Goal: Task Accomplishment & Management: Manage account settings

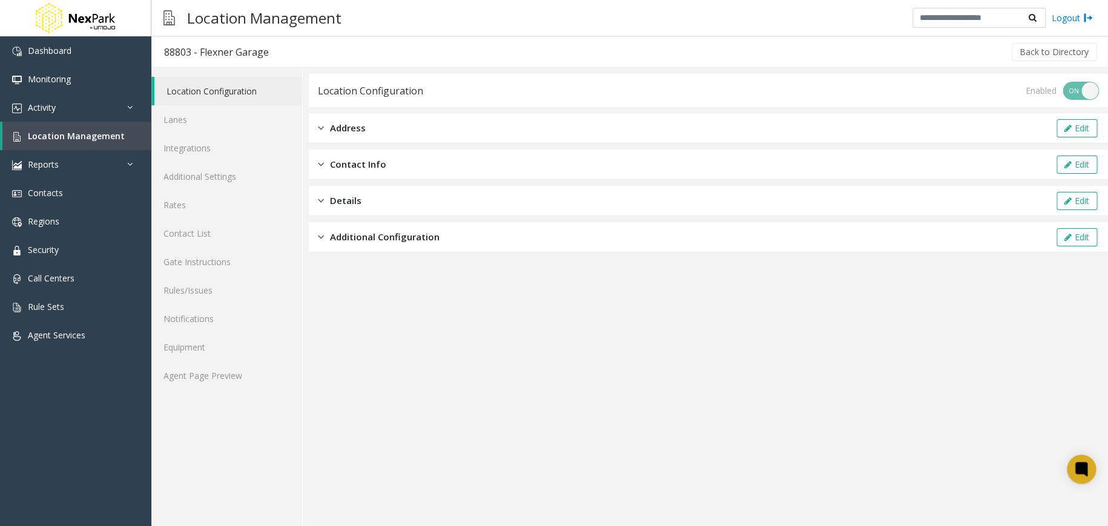
click at [365, 200] on div "Details Edit" at bounding box center [708, 201] width 799 height 30
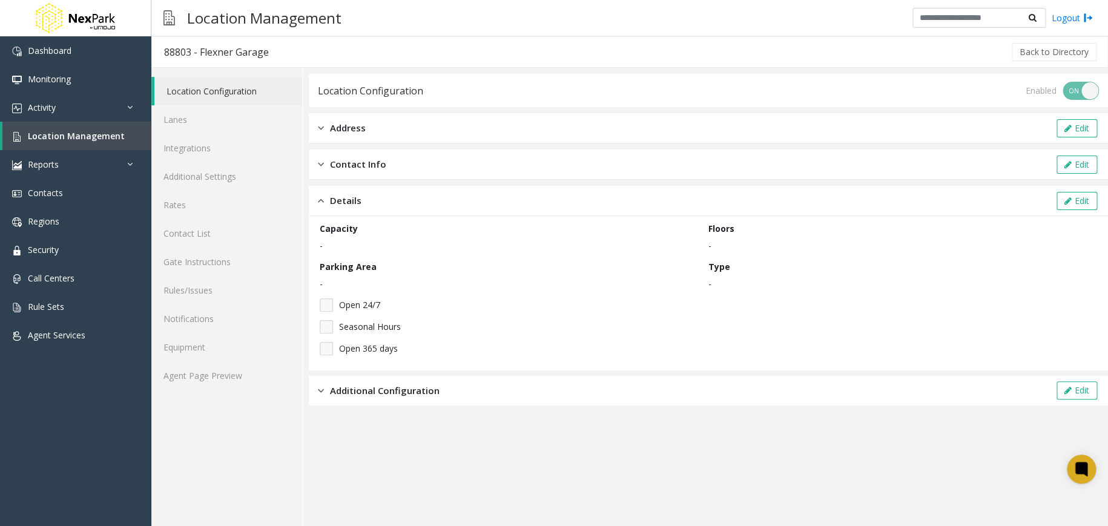
click at [367, 128] on div "Address Edit" at bounding box center [708, 128] width 799 height 30
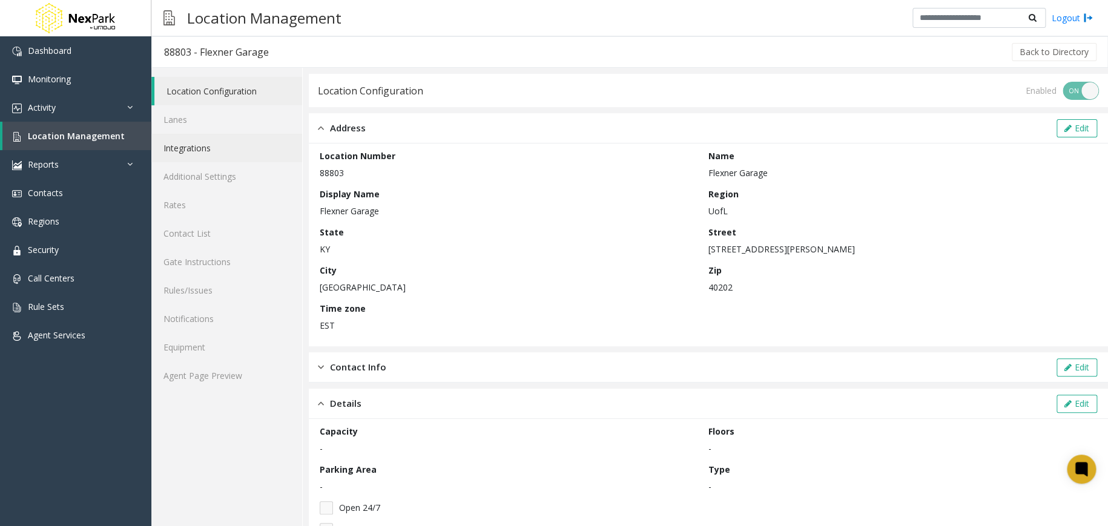
click at [235, 148] on link "Integrations" at bounding box center [226, 148] width 151 height 28
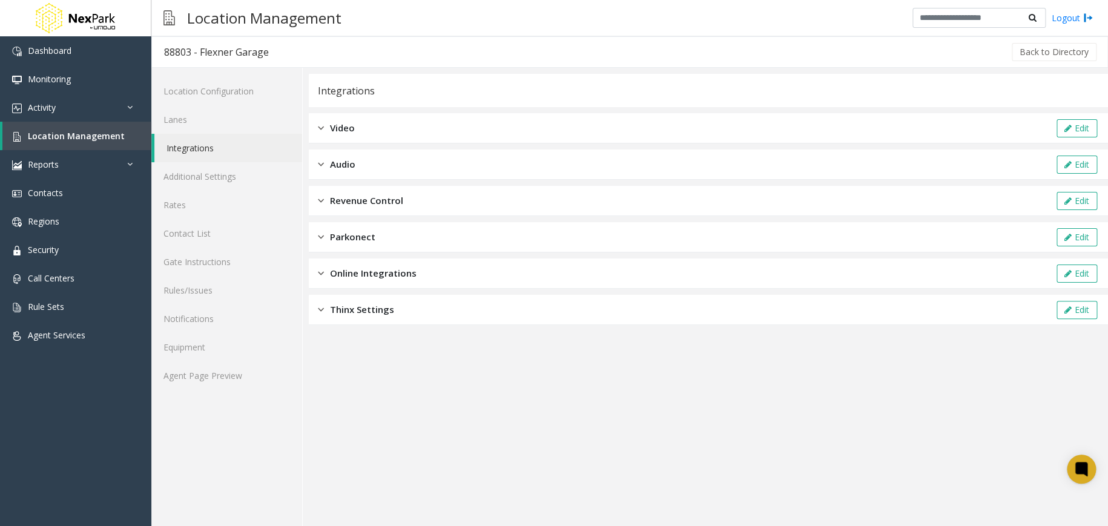
click at [375, 124] on div "Video Edit" at bounding box center [708, 128] width 799 height 30
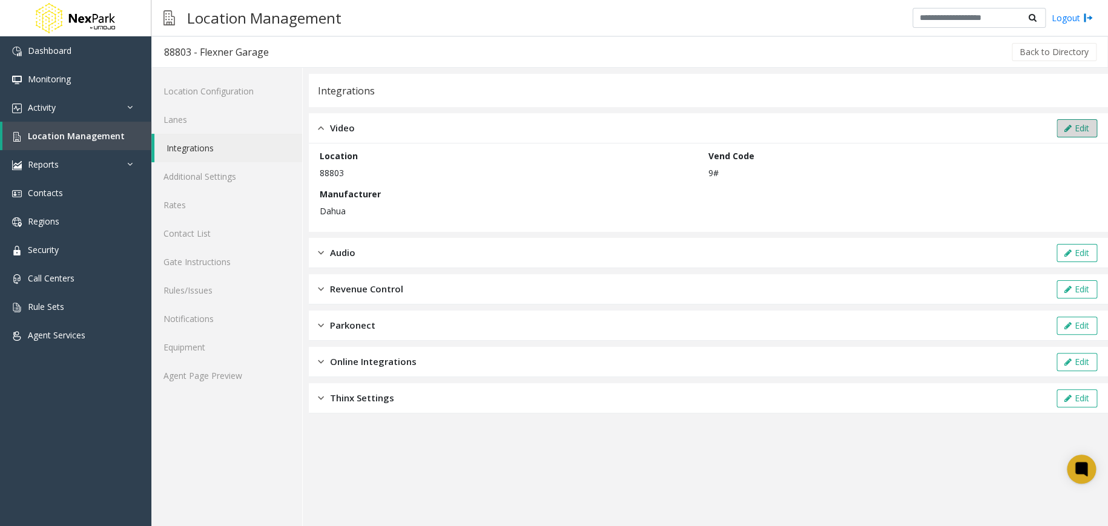
click at [1076, 133] on button "Edit" at bounding box center [1076, 128] width 41 height 18
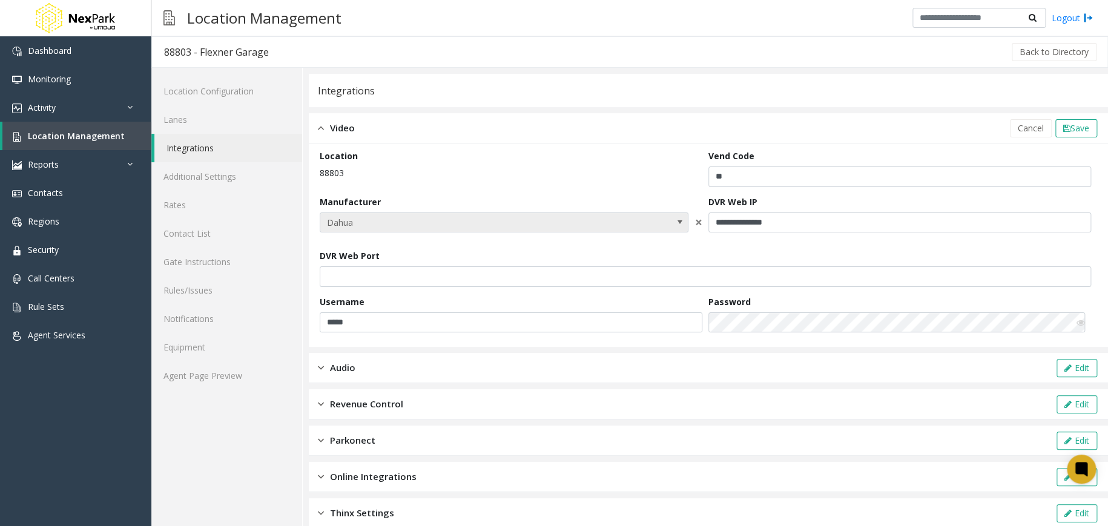
click at [562, 220] on span "Dahua" at bounding box center [467, 222] width 294 height 19
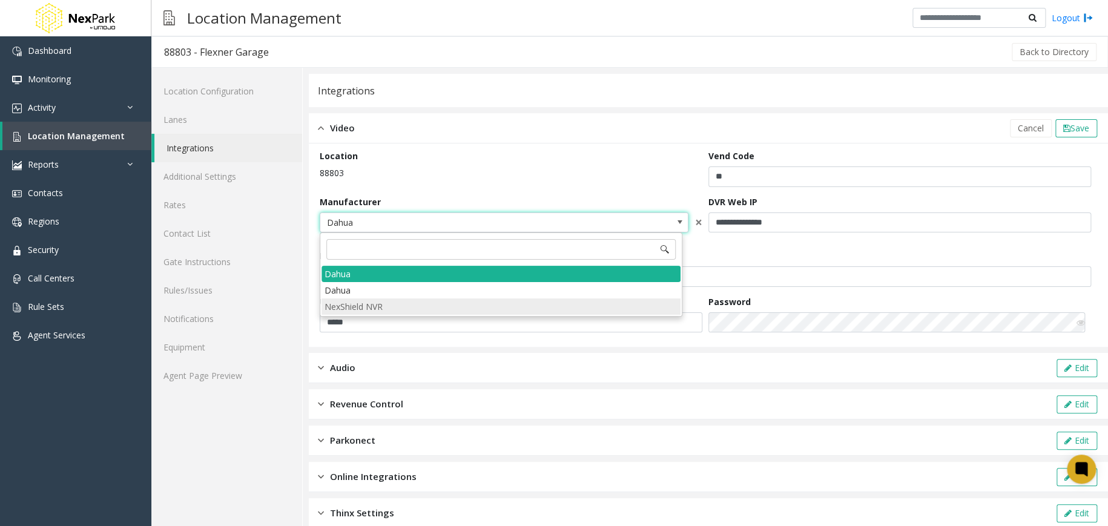
click at [372, 304] on NVR "NexShield NVR" at bounding box center [500, 306] width 359 height 16
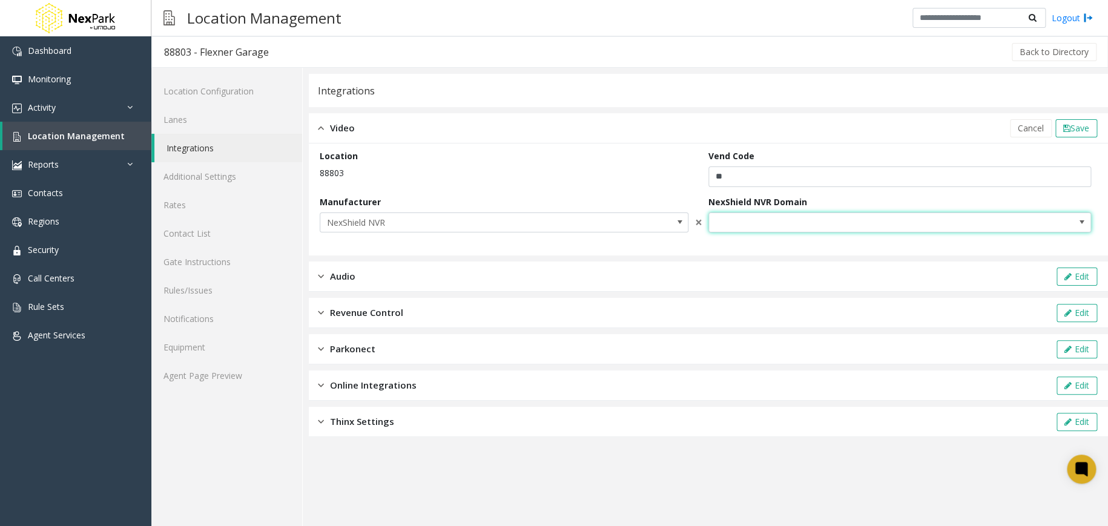
click at [780, 220] on span "NO DATA FOUND" at bounding box center [861, 222] width 305 height 19
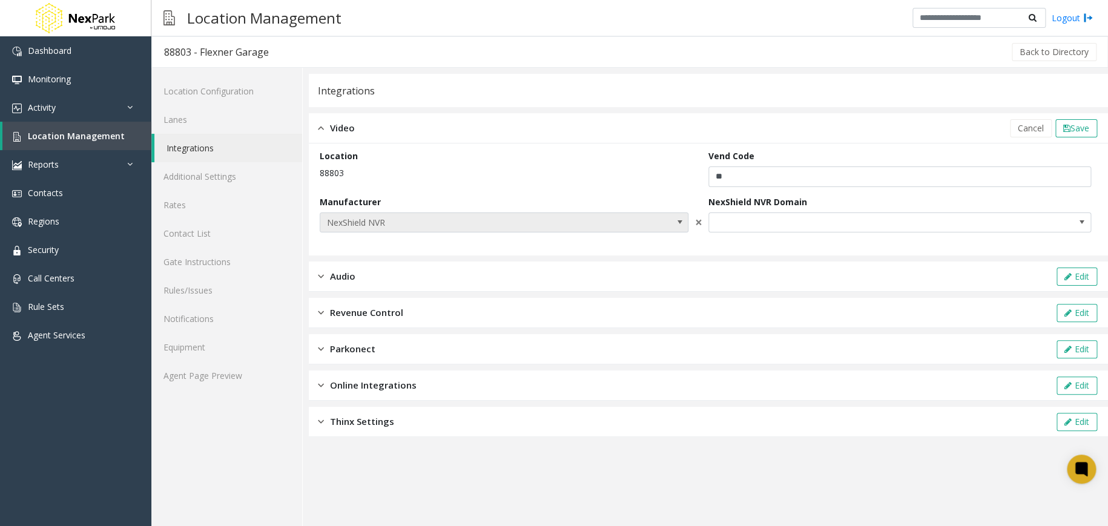
click at [461, 228] on span "NexShield NVR" at bounding box center [467, 222] width 294 height 19
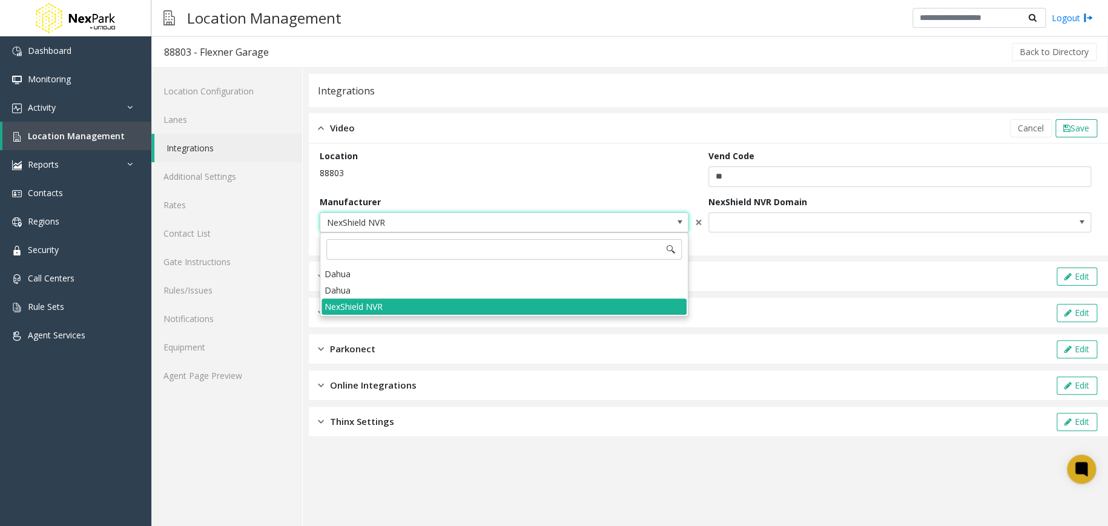
click at [444, 197] on div "Manufacturer NexShield NVR" at bounding box center [507, 215] width 375 height 38
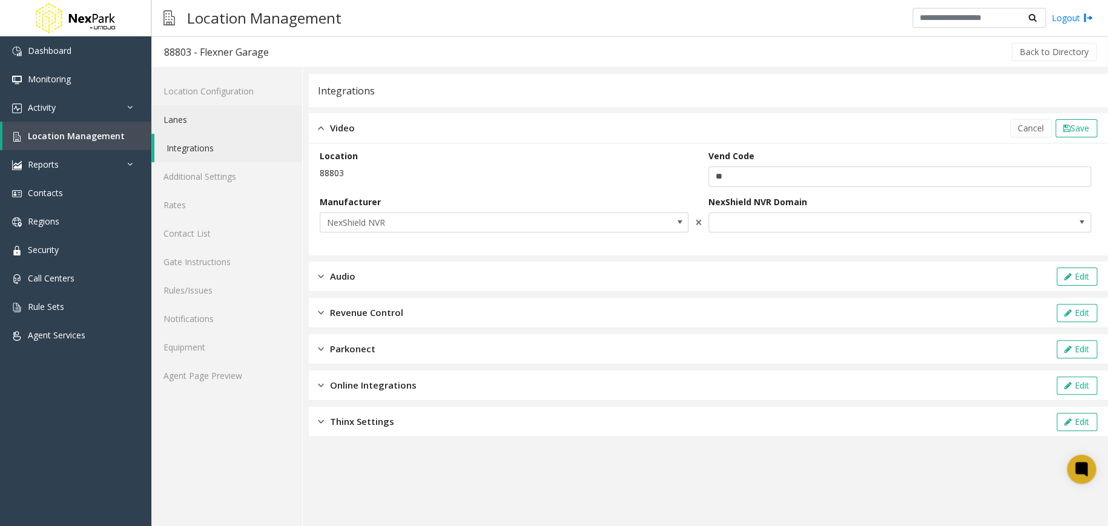
click at [231, 123] on link "Lanes" at bounding box center [226, 119] width 151 height 28
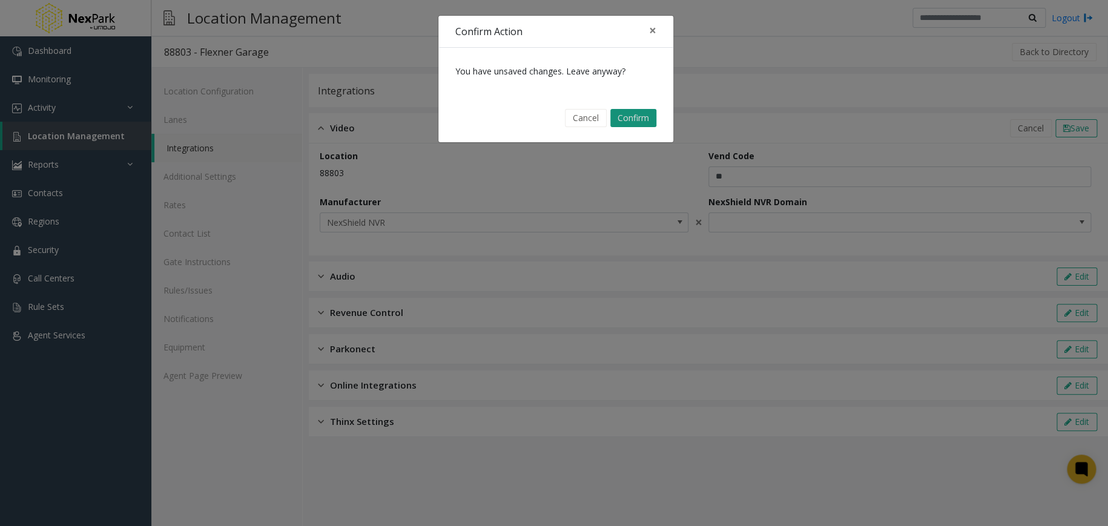
click at [625, 117] on button "Confirm" at bounding box center [633, 118] width 46 height 18
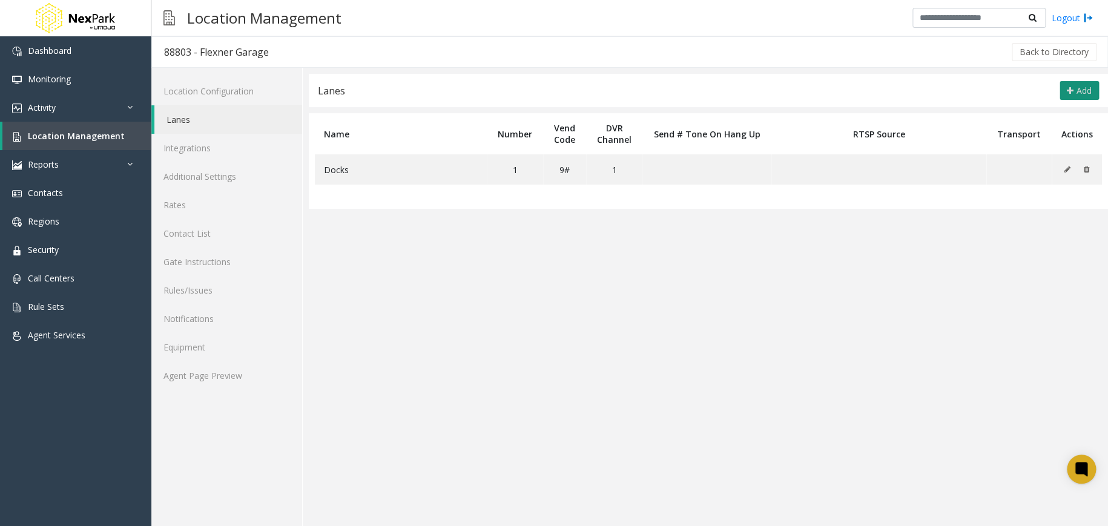
click at [1082, 87] on span "Add" at bounding box center [1083, 91] width 15 height 12
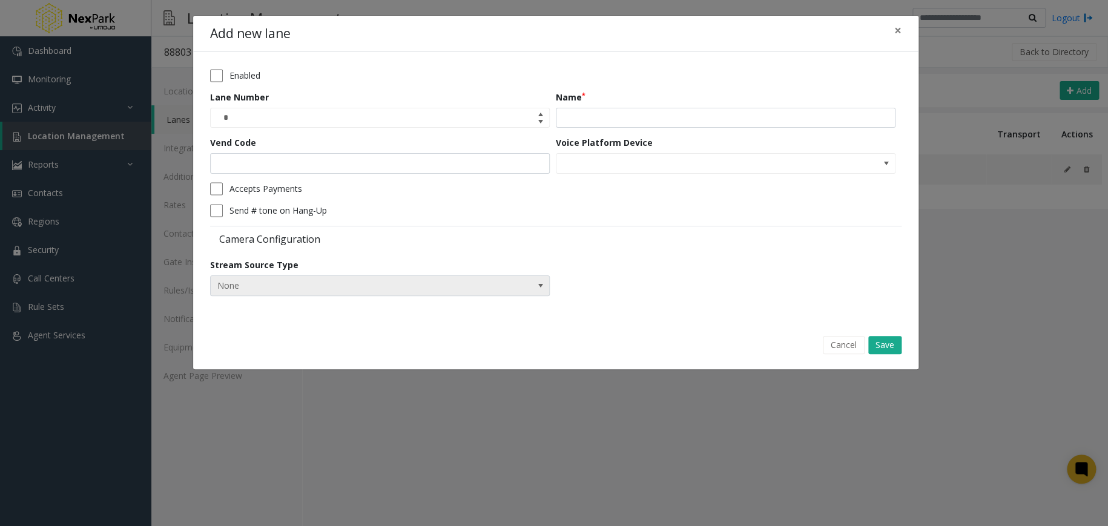
click at [343, 281] on span "None" at bounding box center [346, 285] width 271 height 19
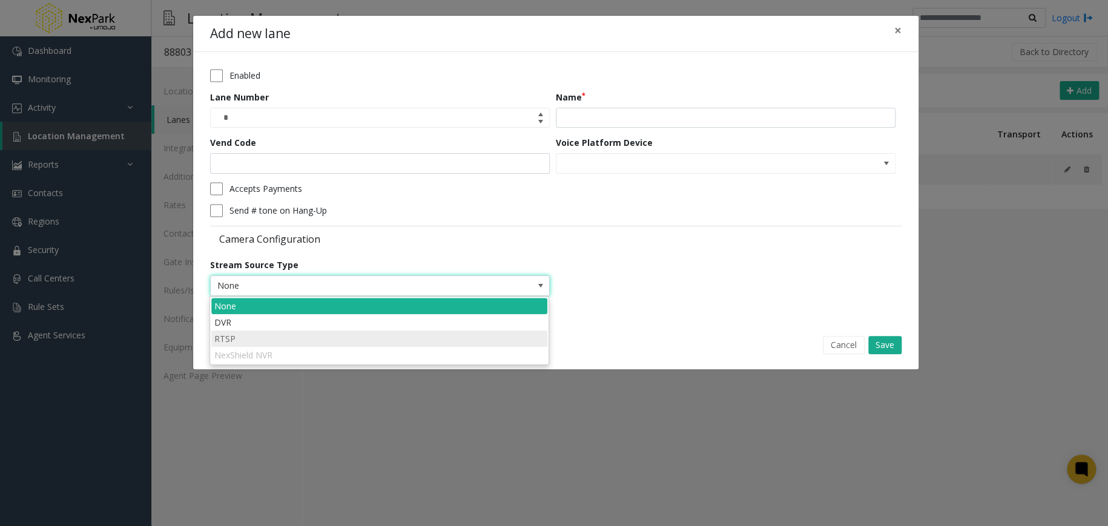
click at [261, 337] on li "RTSP" at bounding box center [379, 339] width 336 height 16
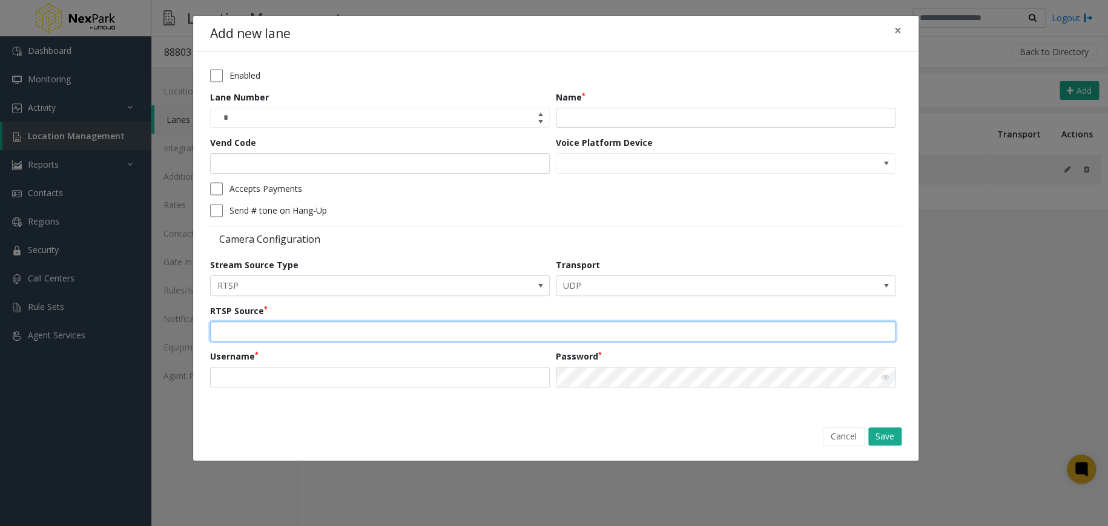
click at [342, 337] on input "text" at bounding box center [552, 331] width 685 height 21
drag, startPoint x: 312, startPoint y: 330, endPoint x: 311, endPoint y: 338, distance: 8.6
click at [319, 354] on form "Enabled Lane Number * Name Vend Code Voice Platform Device Accepts Payments Sen…" at bounding box center [555, 232] width 691 height 327
click at [311, 338] on input "text" at bounding box center [552, 331] width 685 height 21
click at [315, 327] on input "text" at bounding box center [552, 331] width 685 height 21
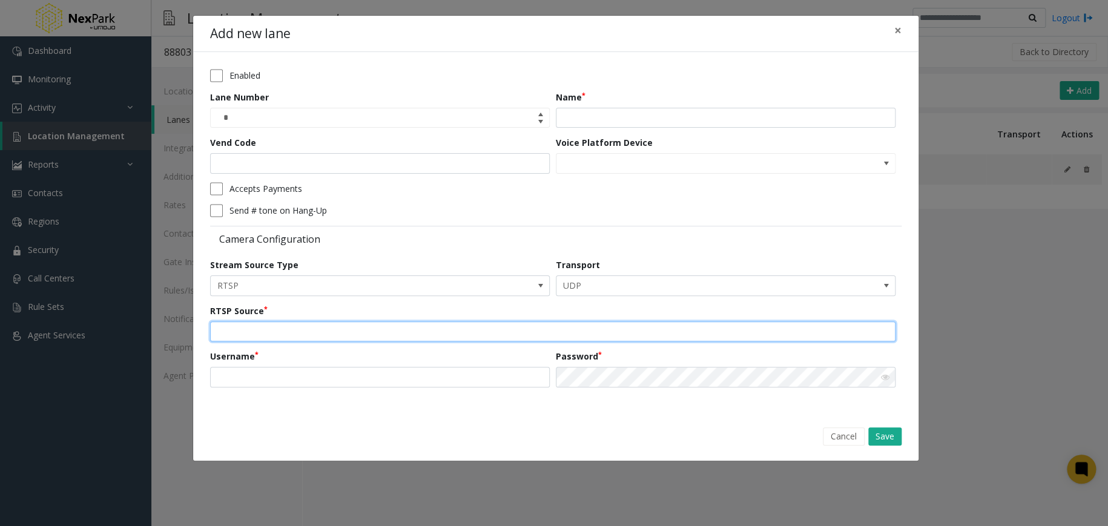
click at [315, 327] on input "text" at bounding box center [552, 331] width 685 height 21
click at [448, 300] on form "Enabled Lane Number * Name Vend Code Voice Platform Device Accepts Payments Sen…" at bounding box center [555, 232] width 691 height 327
click at [408, 331] on input "text" at bounding box center [552, 331] width 685 height 21
type input "**********"
drag, startPoint x: 315, startPoint y: 332, endPoint x: 184, endPoint y: 335, distance: 130.8
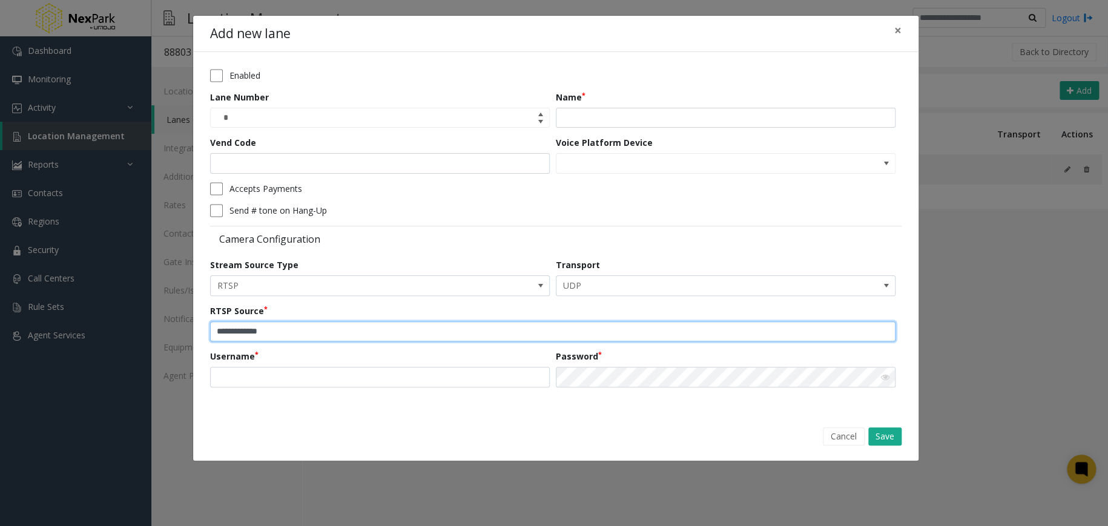
click at [186, 335] on div "**********" at bounding box center [554, 263] width 1108 height 526
click at [315, 334] on input "text" at bounding box center [552, 331] width 685 height 21
type input "***"
drag, startPoint x: 349, startPoint y: 326, endPoint x: 102, endPoint y: 331, distance: 247.0
click at [99, 331] on div "Add new lane × Enabled Lane Number * Name Vend Code Voice Platform Device Accep…" at bounding box center [554, 263] width 1108 height 526
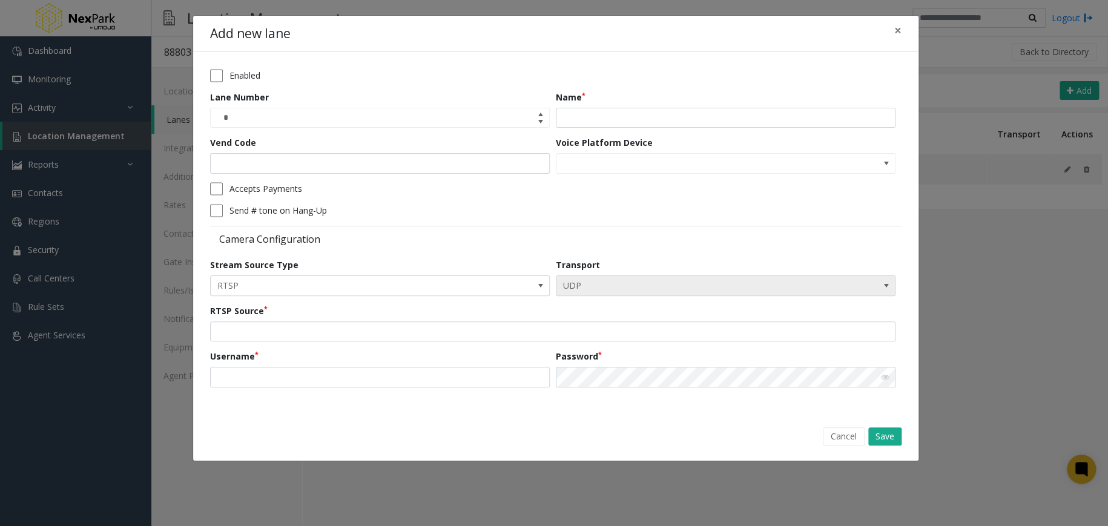
click at [582, 288] on span "UDP" at bounding box center [691, 285] width 271 height 19
click at [586, 228] on div "Camera Configuration" at bounding box center [555, 238] width 691 height 24
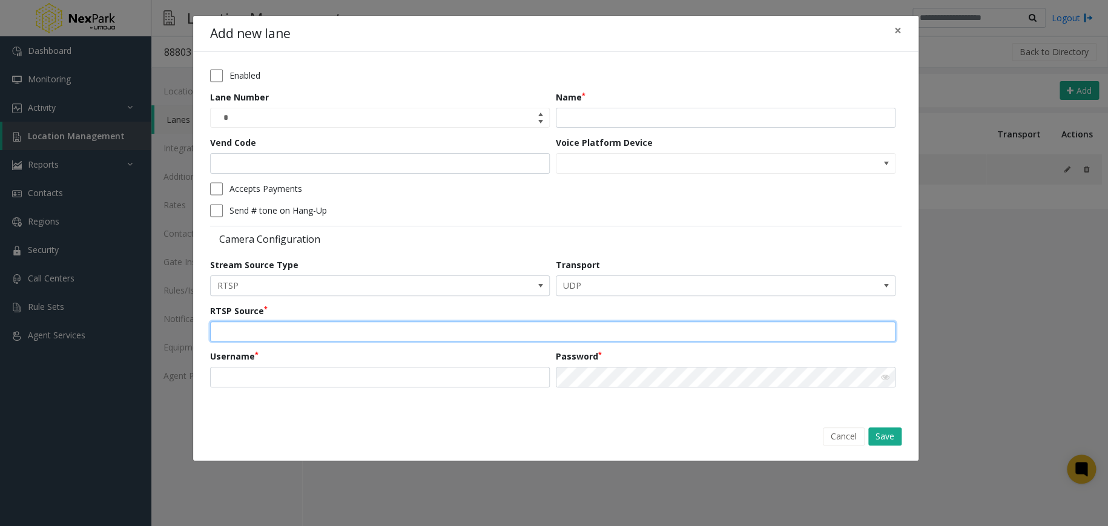
click at [211, 321] on input "text" at bounding box center [552, 331] width 685 height 21
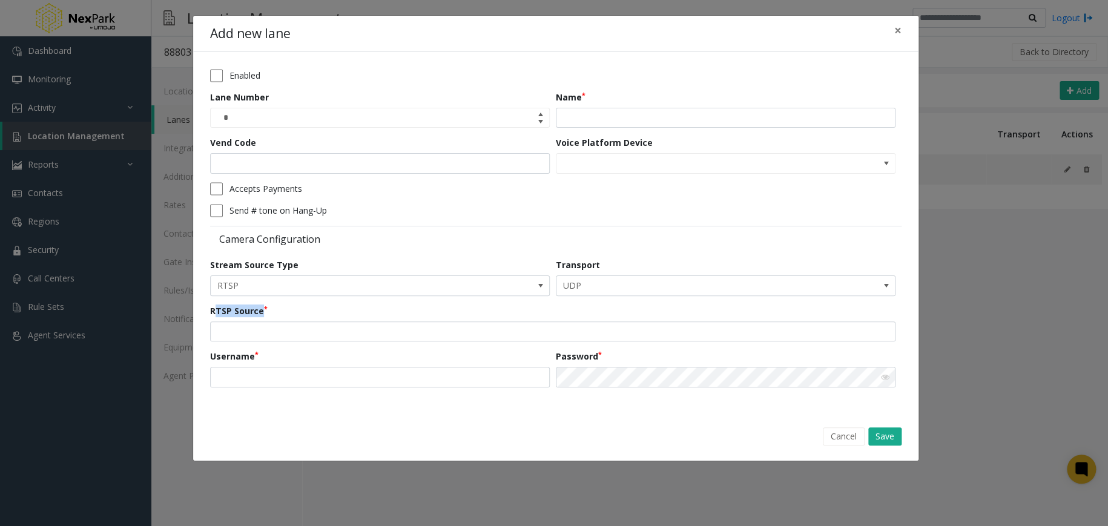
click at [279, 310] on div "RTSP Source" at bounding box center [555, 323] width 691 height 38
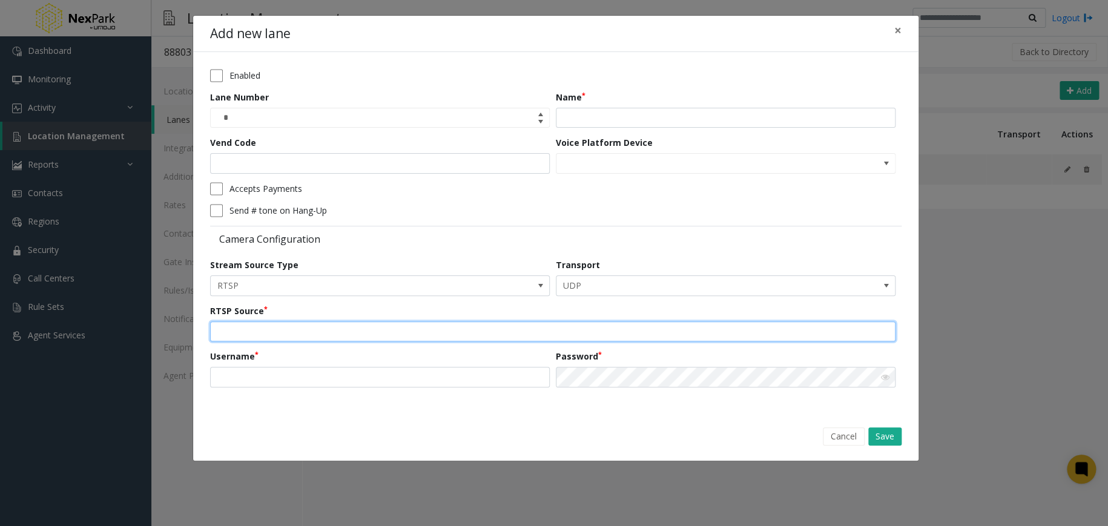
click at [275, 331] on input "text" at bounding box center [552, 331] width 685 height 21
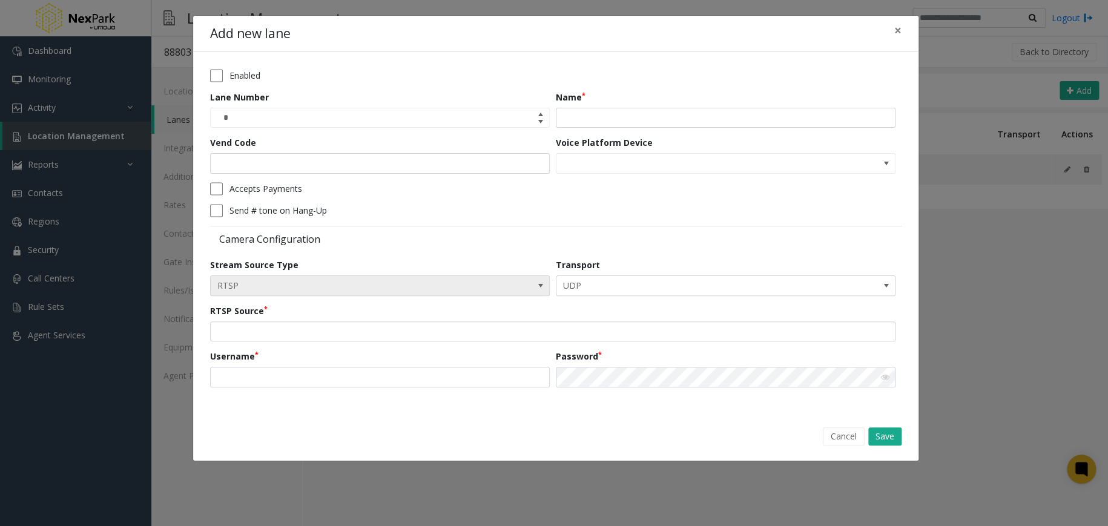
click at [398, 293] on span "RTSP" at bounding box center [346, 285] width 271 height 19
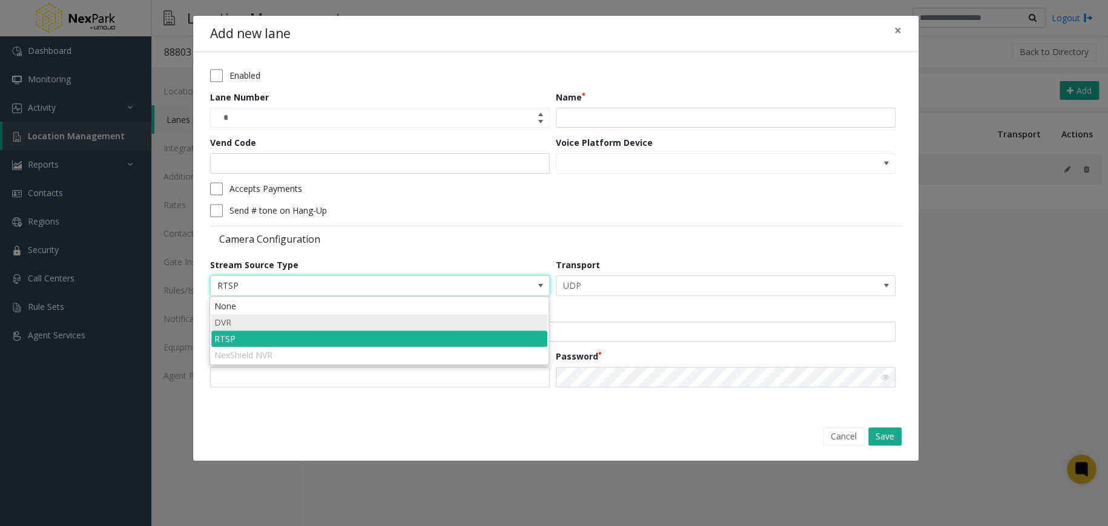
click at [252, 323] on li "DVR" at bounding box center [379, 322] width 336 height 16
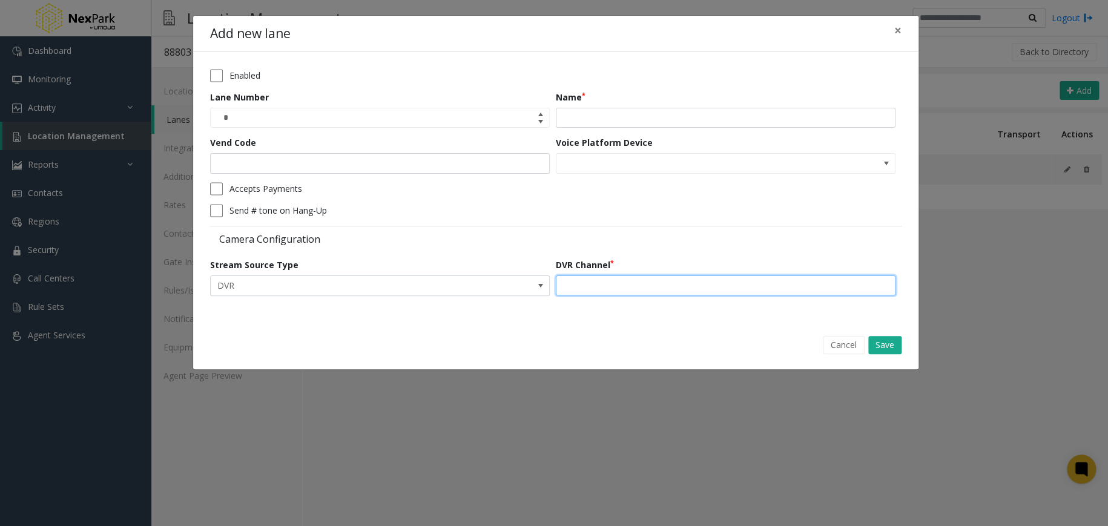
click at [625, 283] on input "text" at bounding box center [726, 285] width 340 height 21
click at [448, 279] on span "DVR" at bounding box center [346, 285] width 271 height 19
click at [403, 280] on span "DVR" at bounding box center [346, 285] width 271 height 19
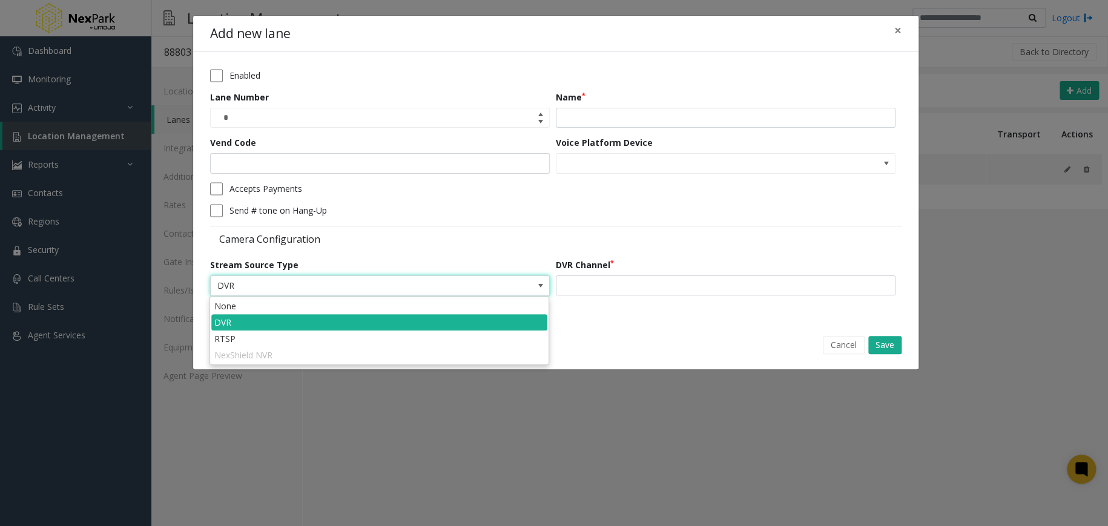
click at [418, 263] on div "Stream Source Type DVR" at bounding box center [383, 277] width 346 height 38
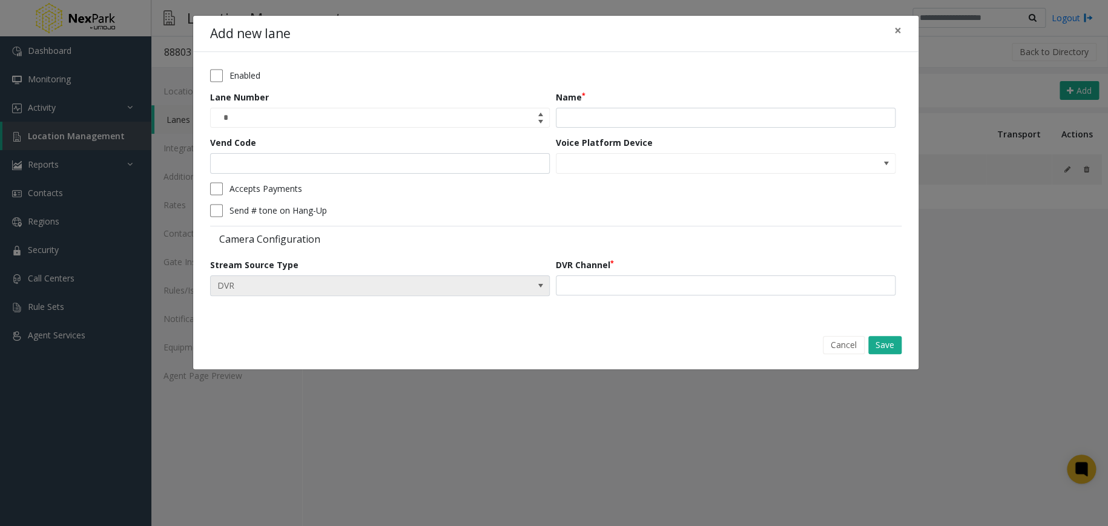
click at [392, 277] on span "DVR" at bounding box center [346, 285] width 271 height 19
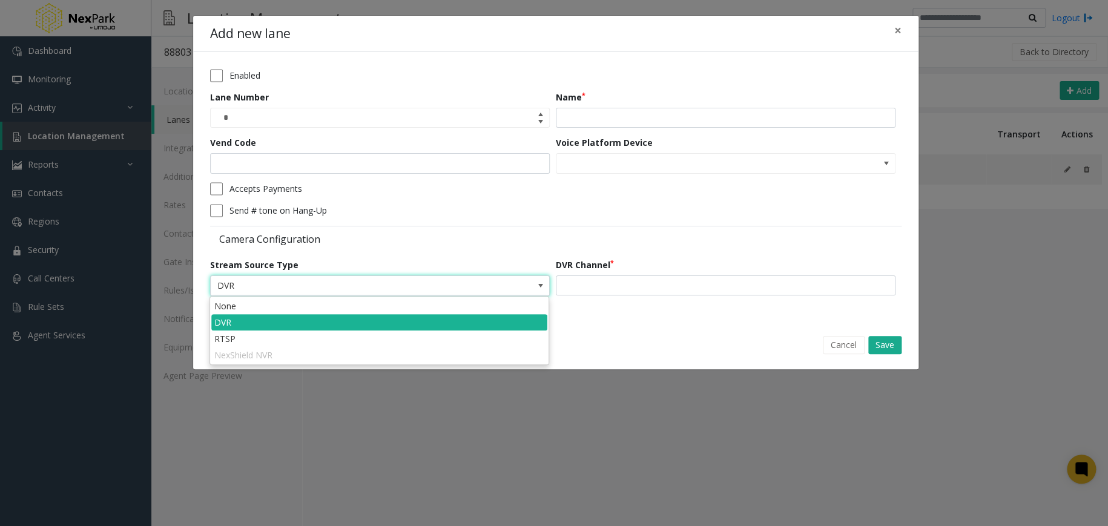
click at [407, 248] on div "Camera Configuration" at bounding box center [555, 238] width 691 height 24
